Goal: Find specific page/section: Find specific page/section

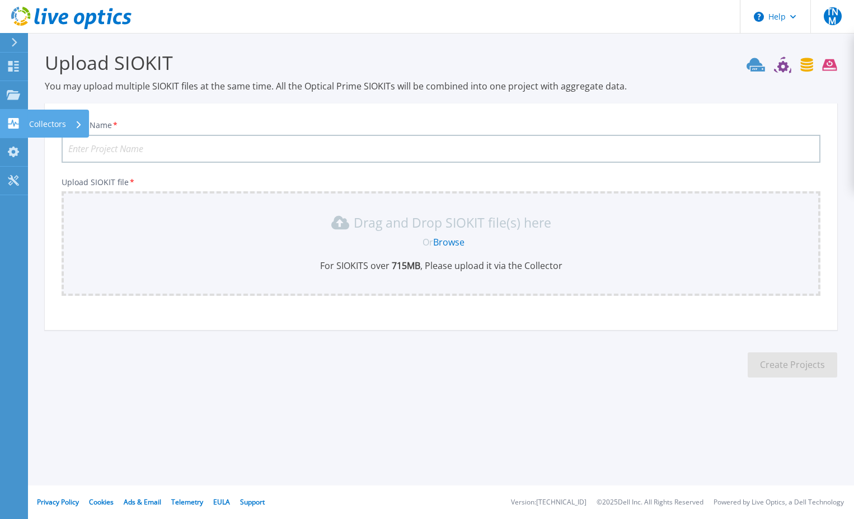
click at [17, 128] on icon at bounding box center [13, 123] width 11 height 11
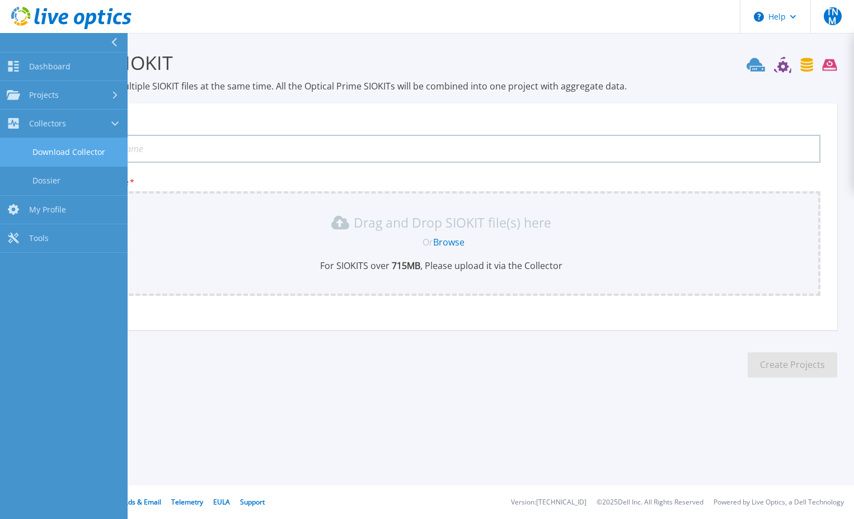
click at [61, 148] on link "Download Collector" at bounding box center [64, 152] width 128 height 29
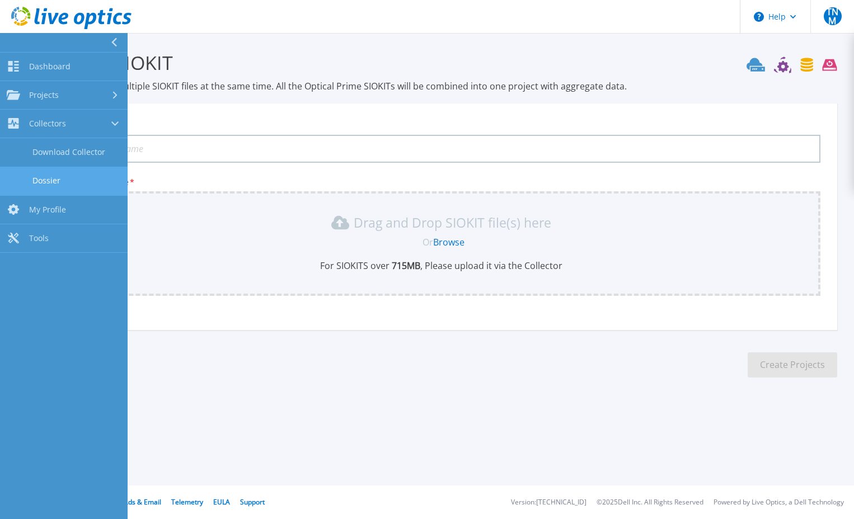
click at [81, 180] on link "Dossier" at bounding box center [64, 181] width 128 height 29
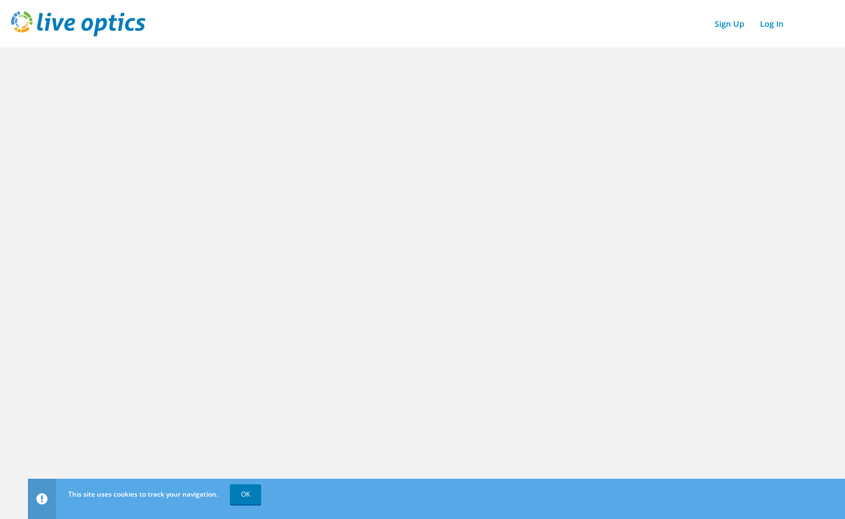
click at [23, 19] on img at bounding box center [78, 23] width 134 height 25
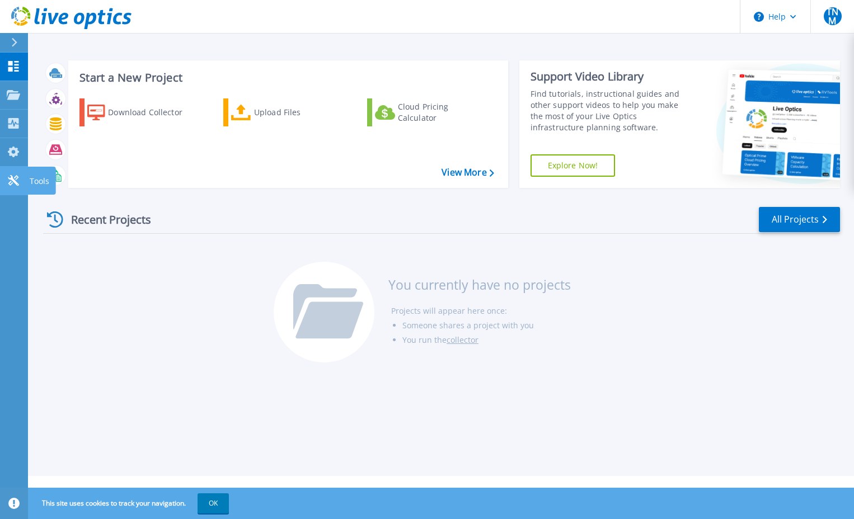
click at [9, 181] on icon at bounding box center [13, 180] width 13 height 11
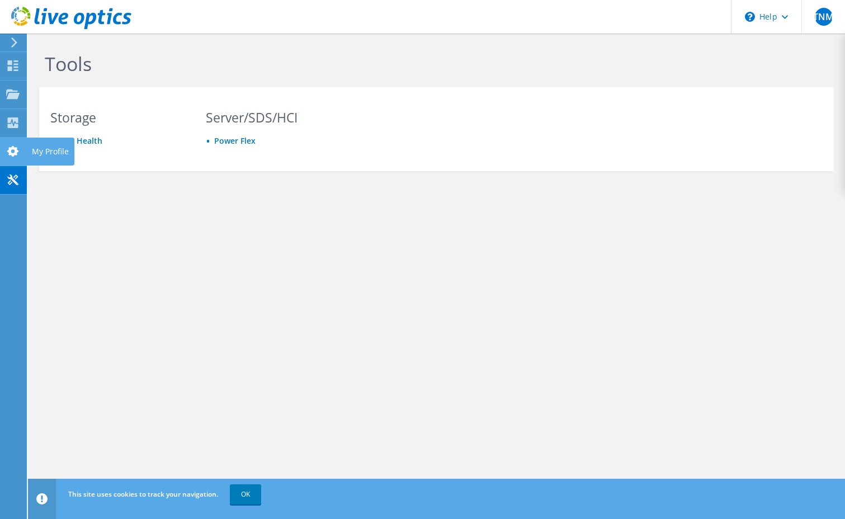
click at [17, 156] on icon at bounding box center [12, 151] width 13 height 11
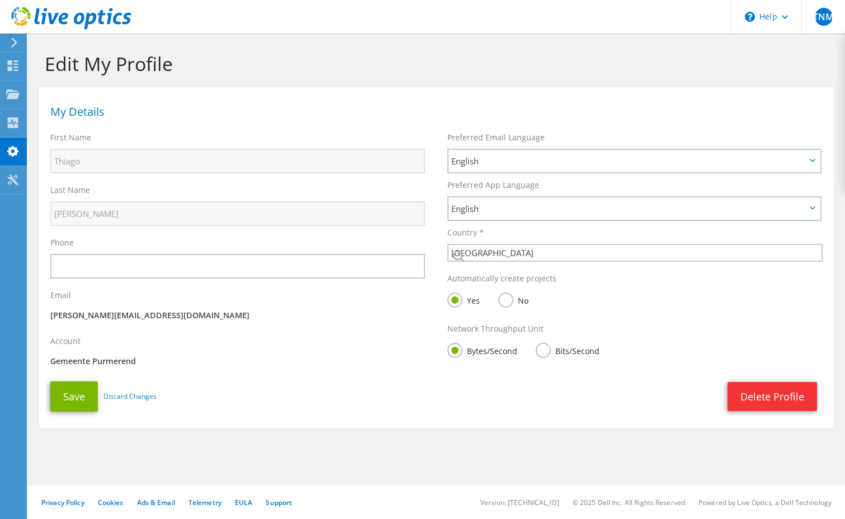
select select "160"
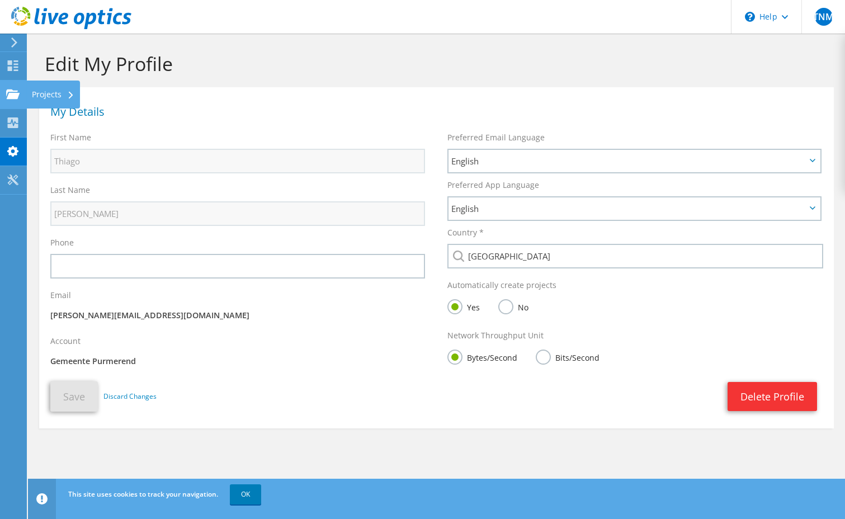
click at [13, 95] on use at bounding box center [12, 94] width 13 height 10
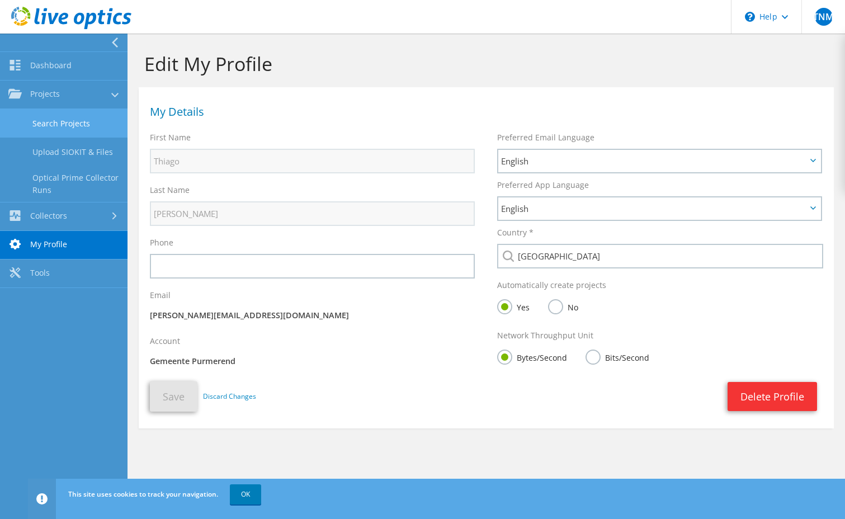
click at [81, 124] on link "Search Projects" at bounding box center [64, 123] width 128 height 29
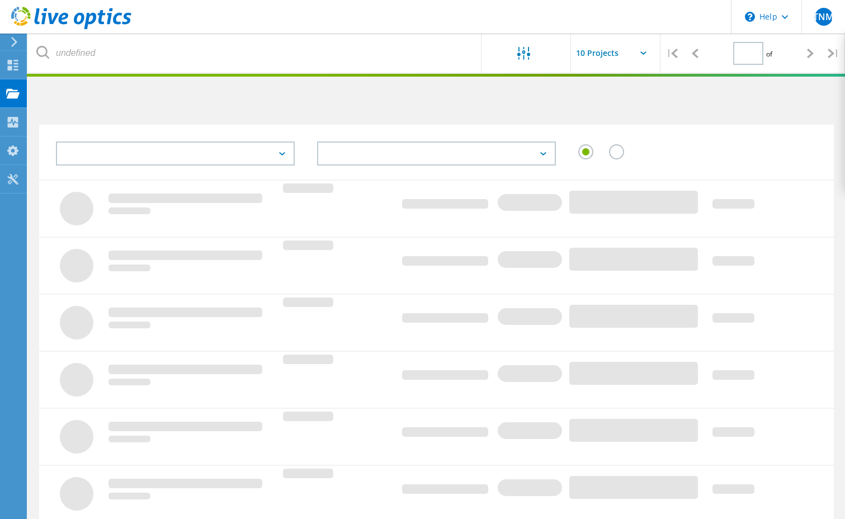
type input "1"
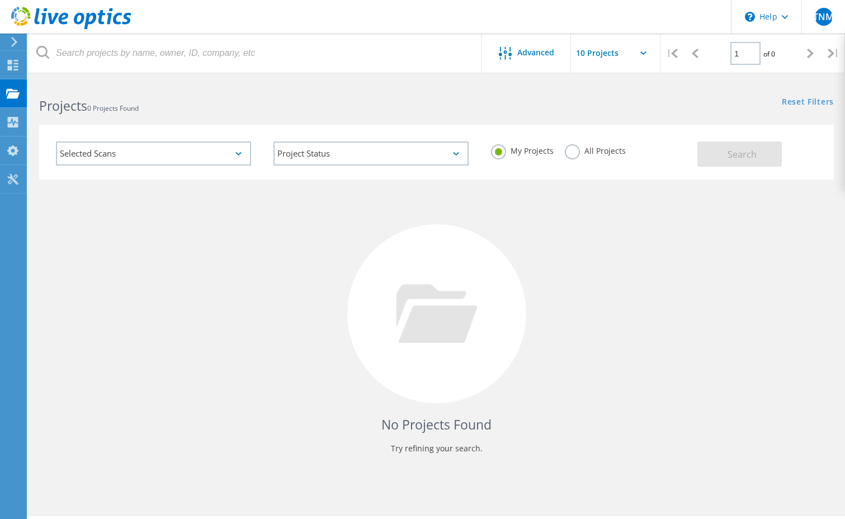
click at [630, 321] on div "No Projects Found Try refining your search." at bounding box center [436, 324] width 795 height 289
